Goal: Transaction & Acquisition: Purchase product/service

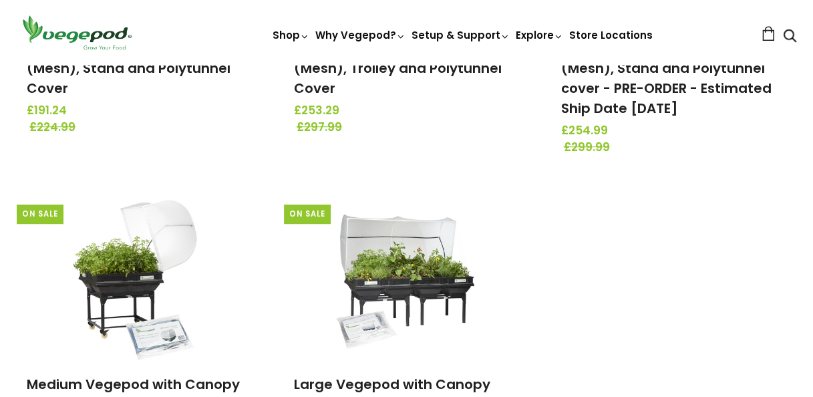
scroll to position [401, 0]
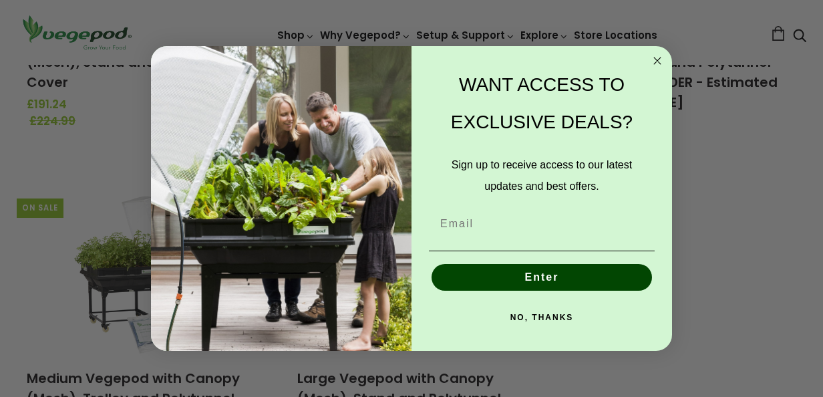
click at [657, 61] on icon "Close dialog" at bounding box center [657, 60] width 7 height 7
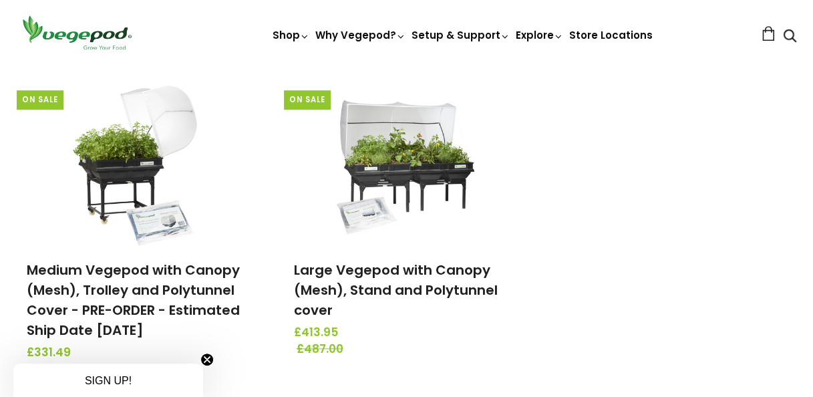
scroll to position [512, 0]
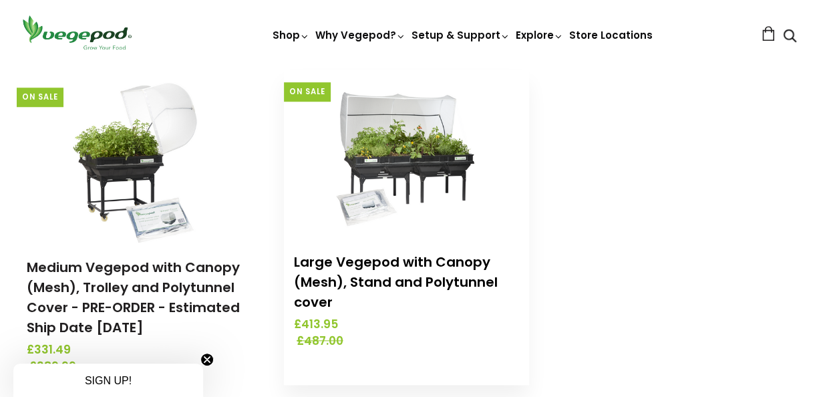
click at [334, 276] on link "Large Vegepod with Canopy (Mesh), Stand and Polytunnel cover" at bounding box center [396, 282] width 204 height 59
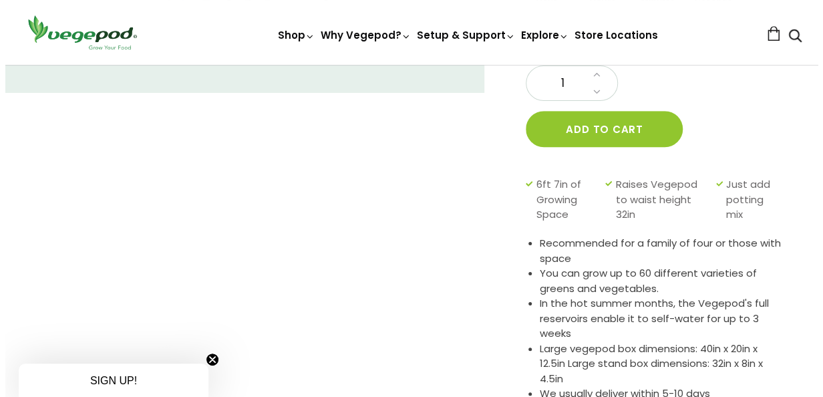
scroll to position [299, 0]
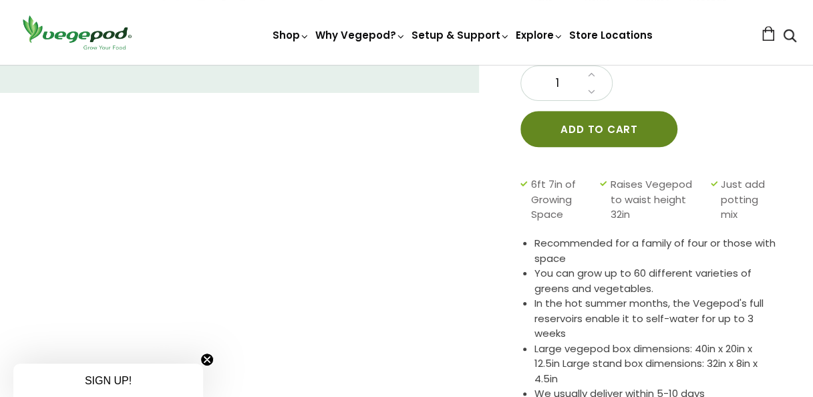
click at [567, 125] on button "Add to cart" at bounding box center [598, 129] width 157 height 36
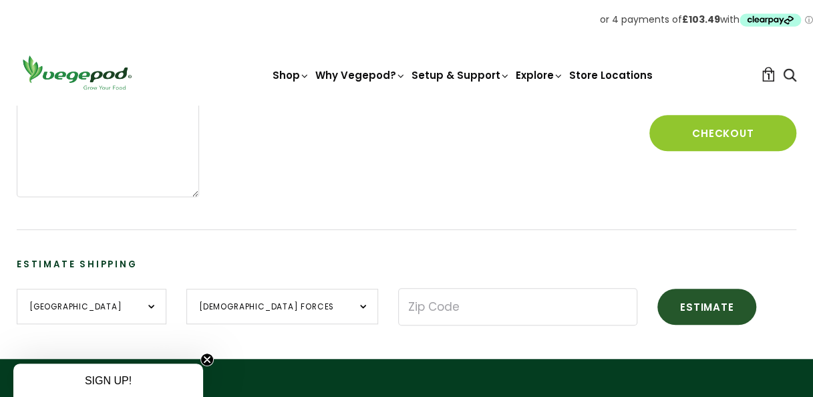
scroll to position [367, 0]
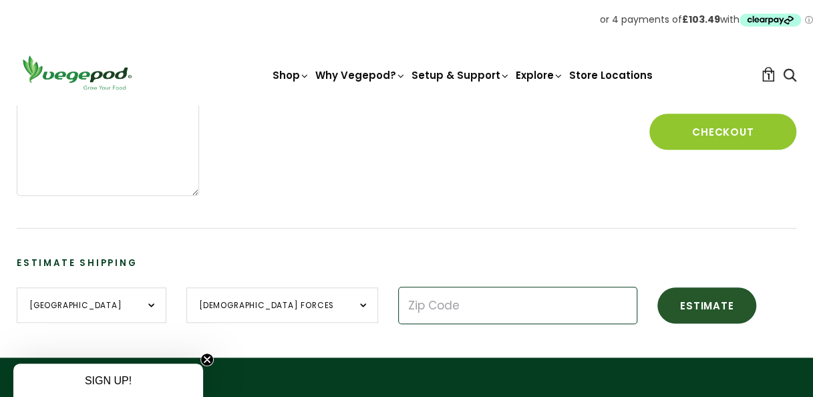
click at [398, 304] on input "Zip Code" at bounding box center [517, 305] width 239 height 37
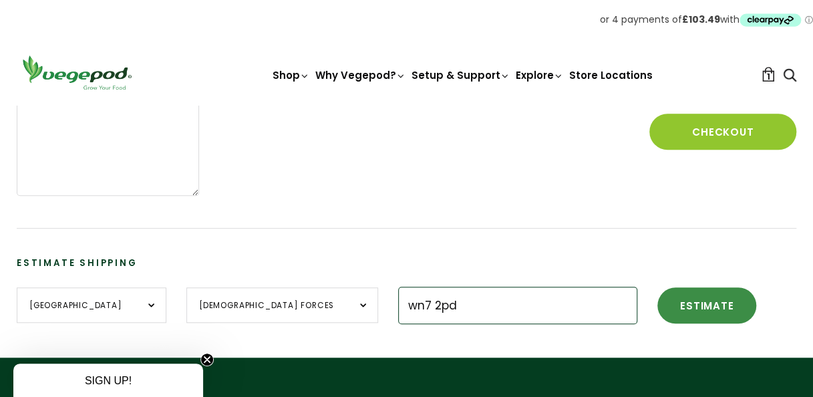
type input "wn7 2pd"
click at [657, 309] on button "Estimate" at bounding box center [706, 305] width 99 height 36
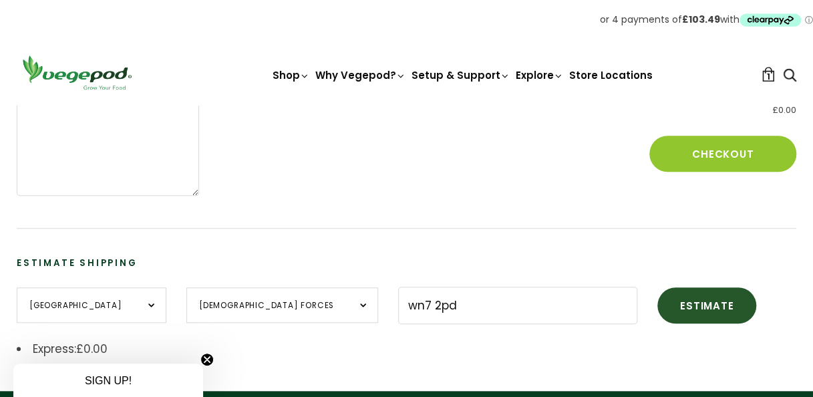
click at [639, 273] on section "Estimate Shipping United Kingdom --- Guernsey Isle of Man Jersey United Kingdom…" at bounding box center [407, 293] width 780 height 130
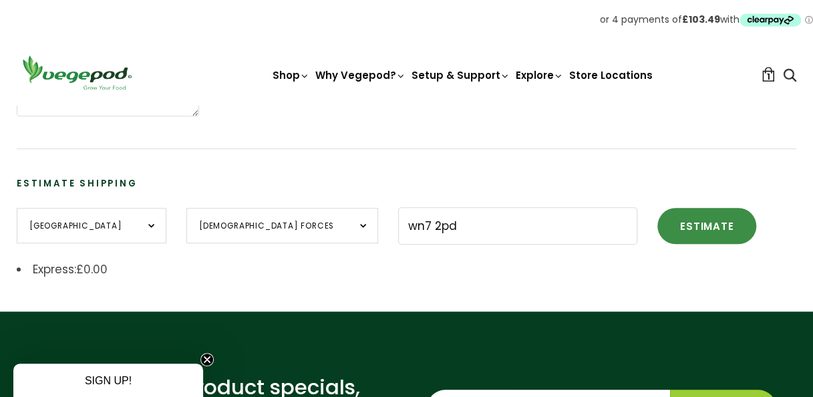
click at [657, 223] on button "Estimate" at bounding box center [706, 226] width 99 height 36
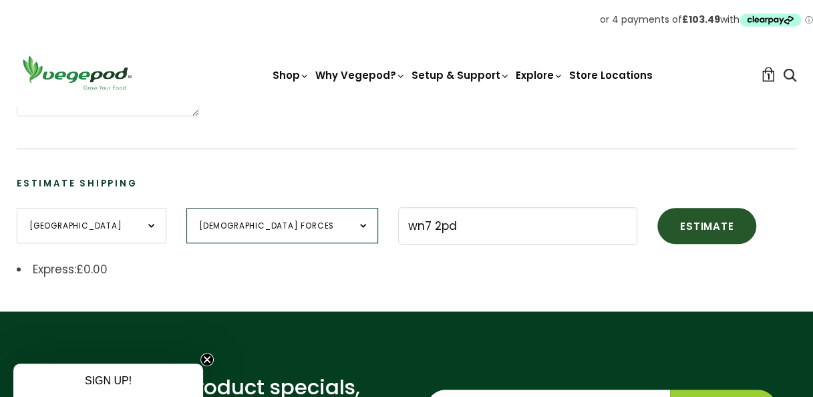
click at [283, 223] on select "British Forces England Northern Ireland Scotland Wales" at bounding box center [282, 225] width 192 height 35
select select "England"
click at [186, 208] on select "British Forces England Northern Ireland Scotland Wales" at bounding box center [282, 225] width 192 height 35
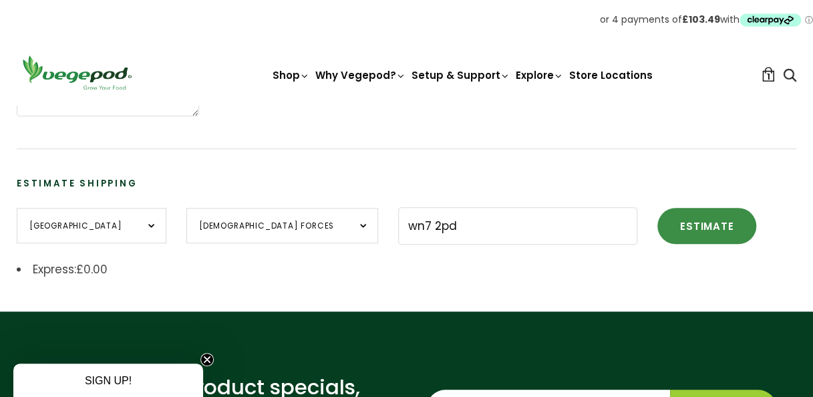
click at [657, 219] on button "Estimate" at bounding box center [706, 226] width 99 height 36
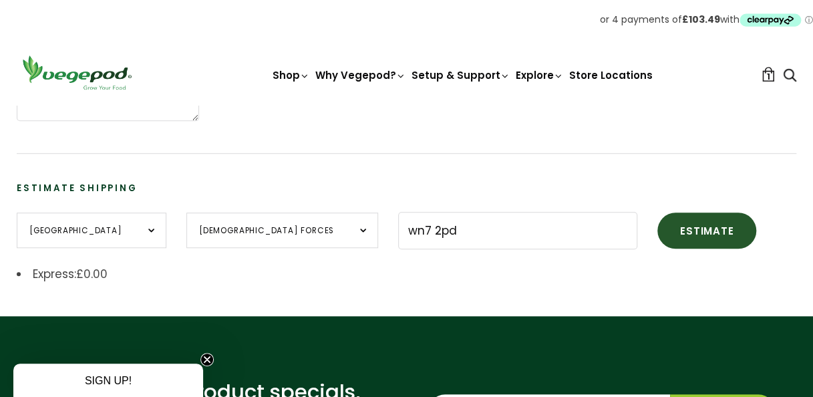
scroll to position [440, 0]
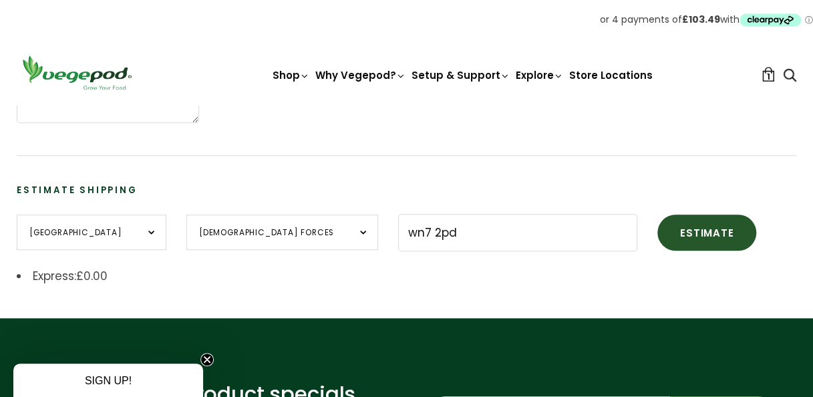
click at [87, 272] on span "£0.00" at bounding box center [91, 276] width 31 height 16
click at [657, 236] on button "Estimate" at bounding box center [706, 232] width 99 height 36
drag, startPoint x: 396, startPoint y: 230, endPoint x: 318, endPoint y: 227, distance: 77.5
click at [318, 227] on div "United Kingdom --- Guernsey Isle of Man Jersey United Kingdom British Forces En…" at bounding box center [407, 232] width 780 height 37
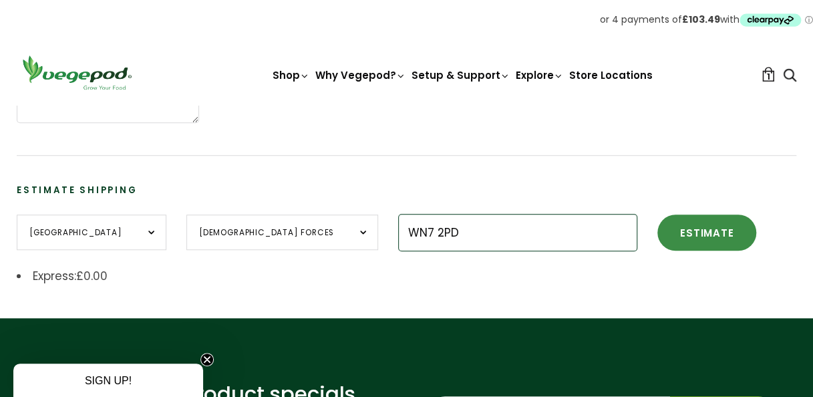
type input "WN7 2PD"
click at [657, 237] on button "Estimate" at bounding box center [706, 232] width 99 height 36
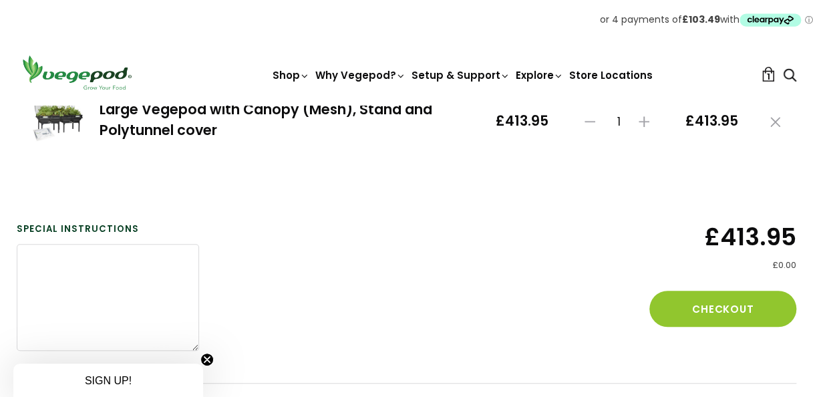
scroll to position [214, 0]
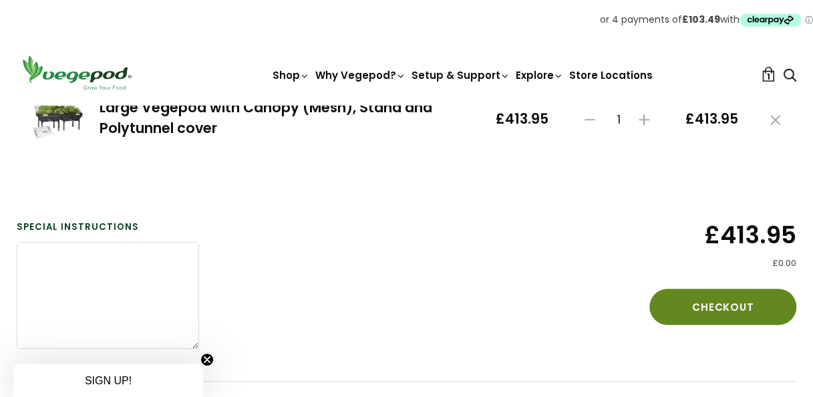
click at [712, 301] on button "Checkout" at bounding box center [722, 307] width 147 height 36
